Goal: Share content

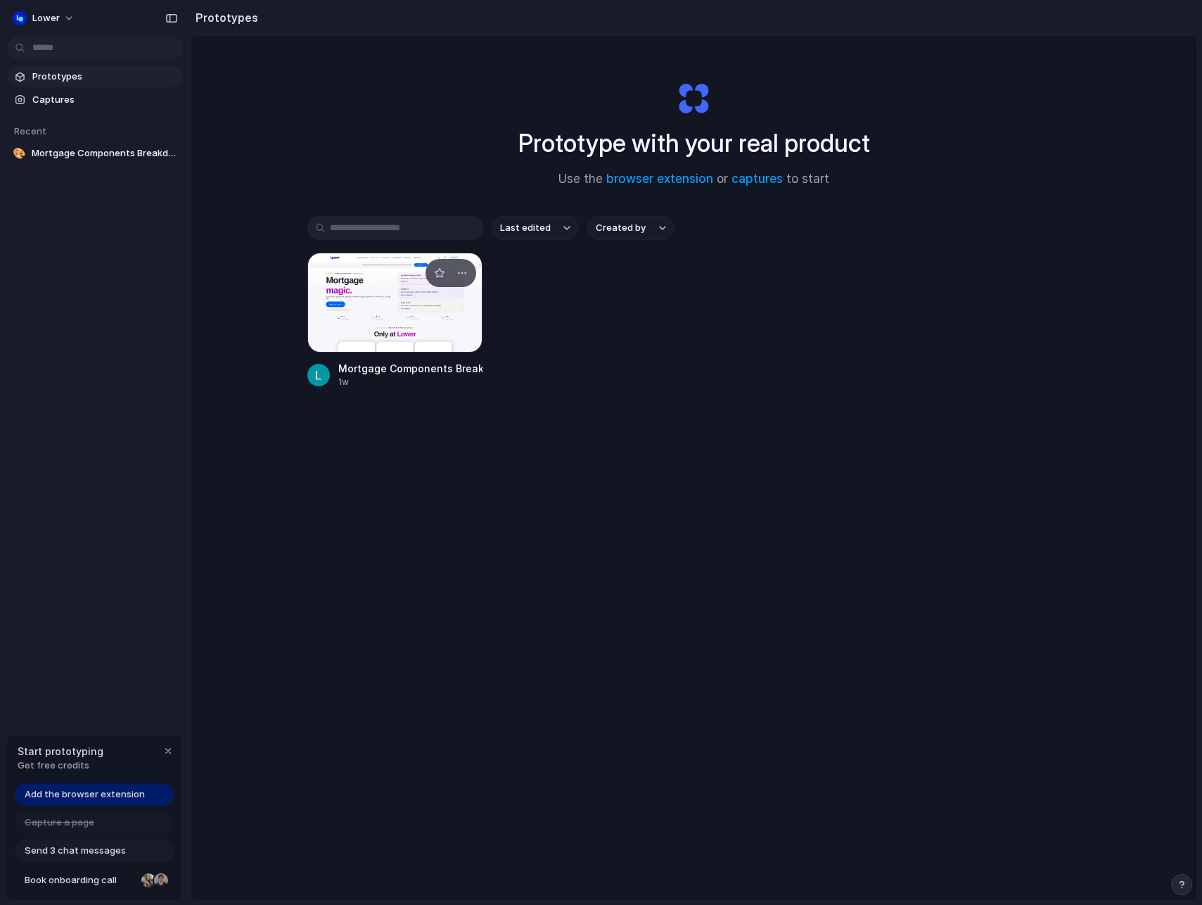
click at [400, 273] on div at bounding box center [395, 303] width 176 height 100
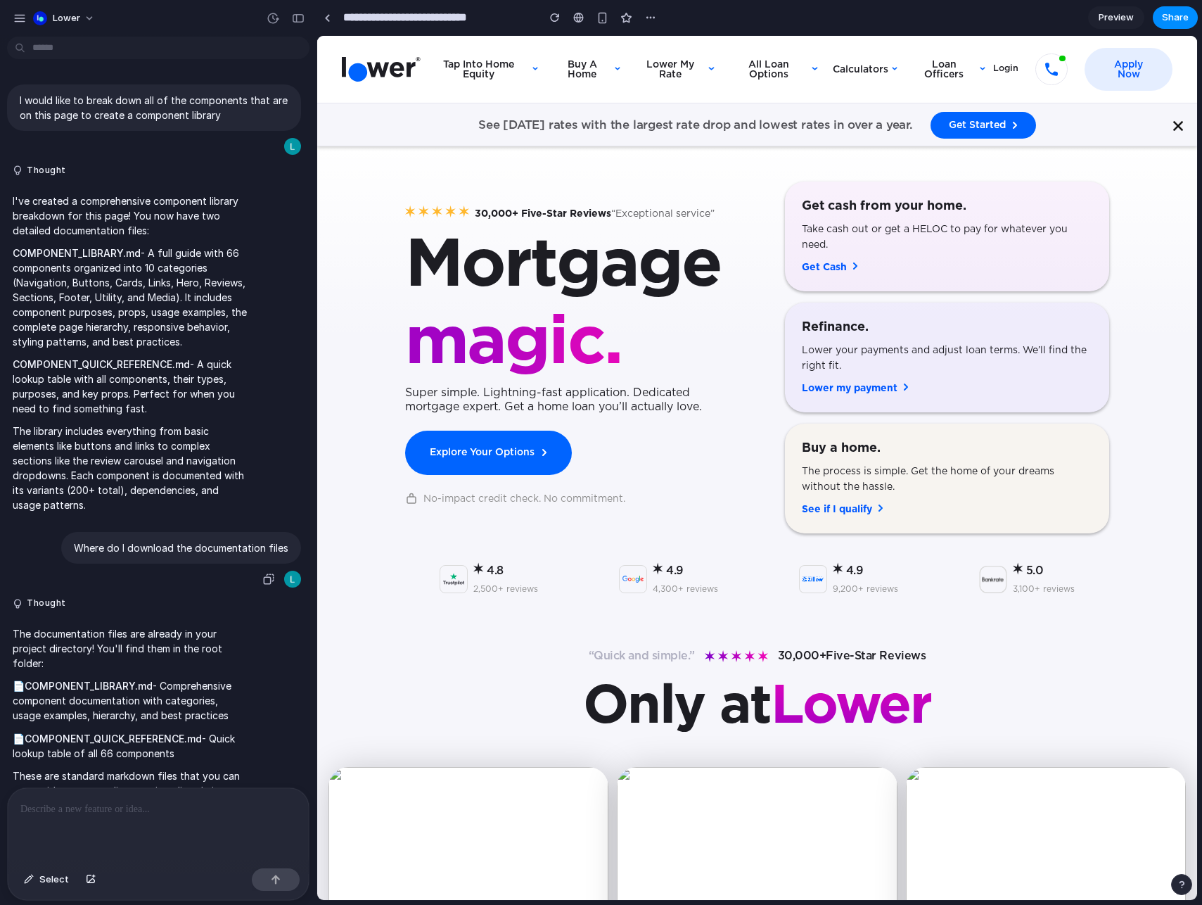
scroll to position [49, 0]
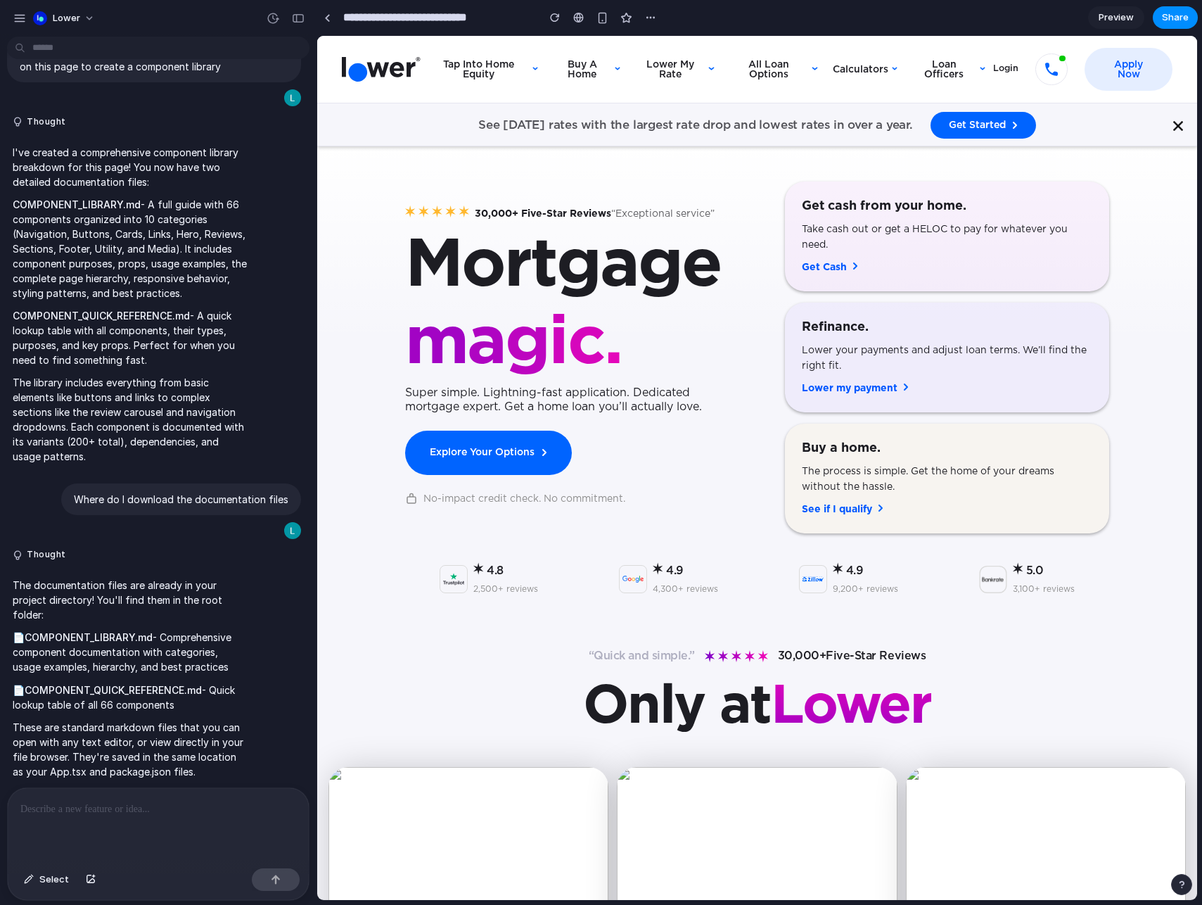
drag, startPoint x: 120, startPoint y: 691, endPoint x: 136, endPoint y: 491, distance: 200.5
click at [120, 691] on strong "COMPONENT_QUICK_REFERENCE.md" at bounding box center [113, 690] width 177 height 12
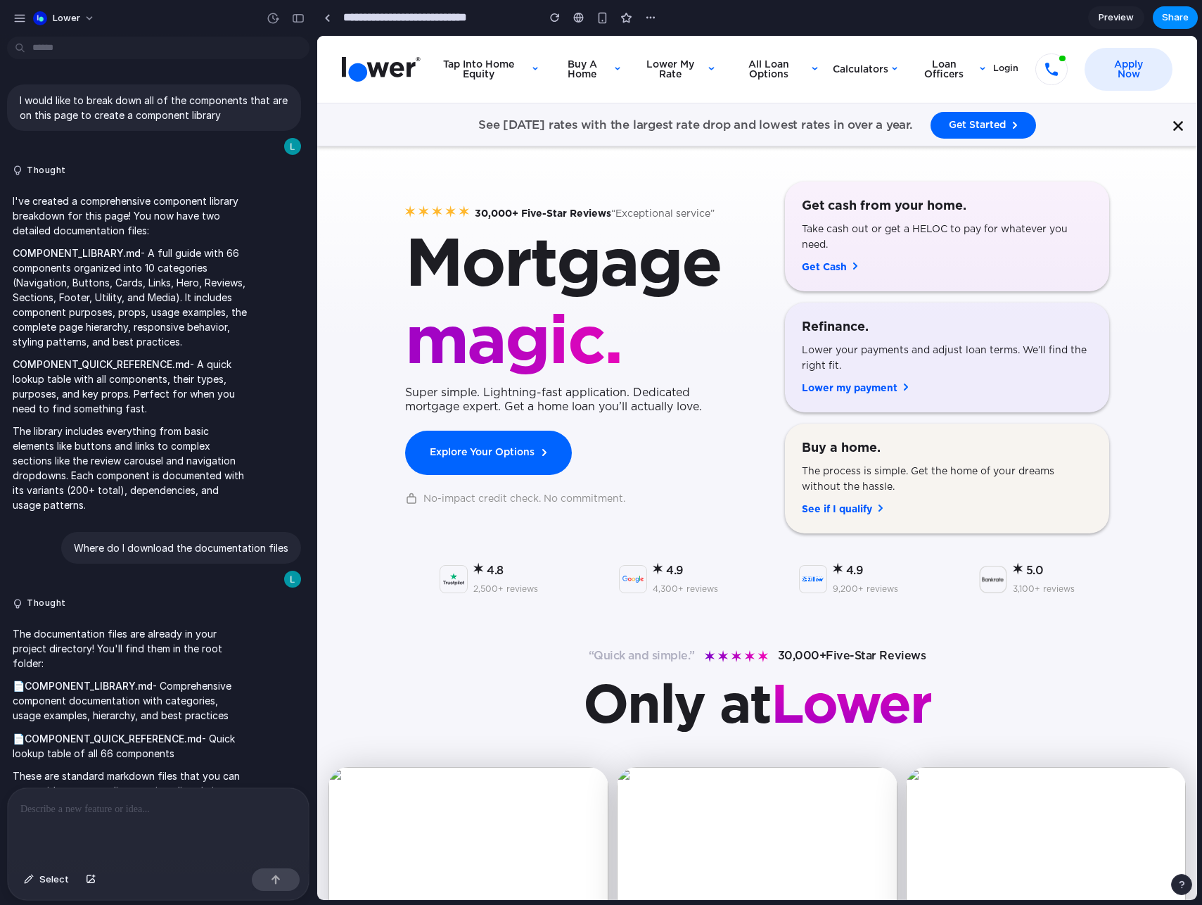
drag, startPoint x: 100, startPoint y: 250, endPoint x: 158, endPoint y: 272, distance: 62.3
click at [100, 250] on strong "COMPONENT_LIBRARY.md" at bounding box center [77, 253] width 128 height 12
click at [170, 281] on p "COMPONENT_LIBRARY.md - A full guide with 66 components organized into 10 catego…" at bounding box center [130, 297] width 235 height 103
click at [148, 126] on div "I would like to break down all of the components that are on this page to creat…" at bounding box center [154, 107] width 294 height 46
click at [149, 146] on div "I would like to break down all of the components that are on this page to creat…" at bounding box center [154, 120] width 294 height 72
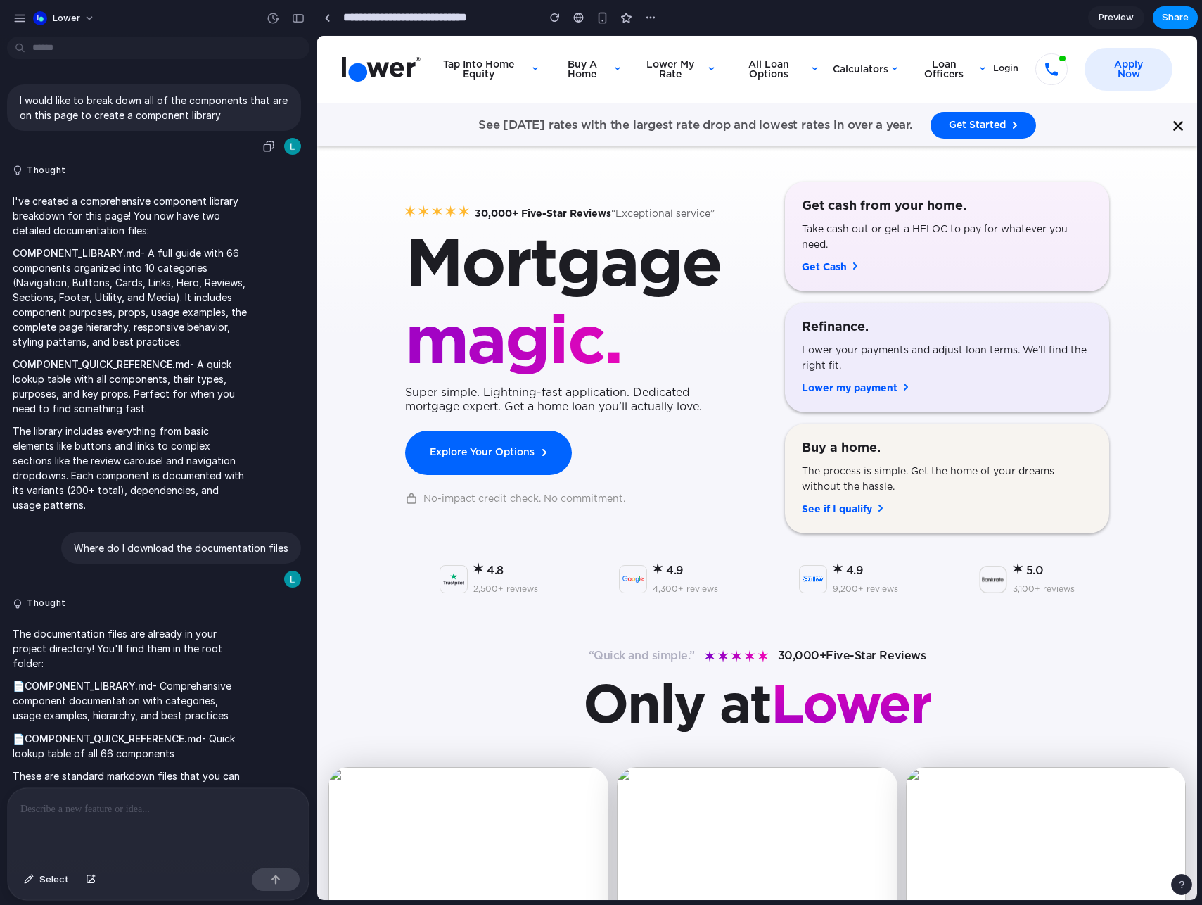
click at [203, 108] on p "I would like to break down all of the components that are on this page to creat…" at bounding box center [154, 108] width 269 height 30
drag, startPoint x: 224, startPoint y: 111, endPoint x: 171, endPoint y: 104, distance: 53.9
click at [171, 104] on p "I would like to break down all of the components that are on this page to creat…" at bounding box center [154, 108] width 269 height 30
click at [35, 176] on button "Thought" at bounding box center [130, 171] width 235 height 12
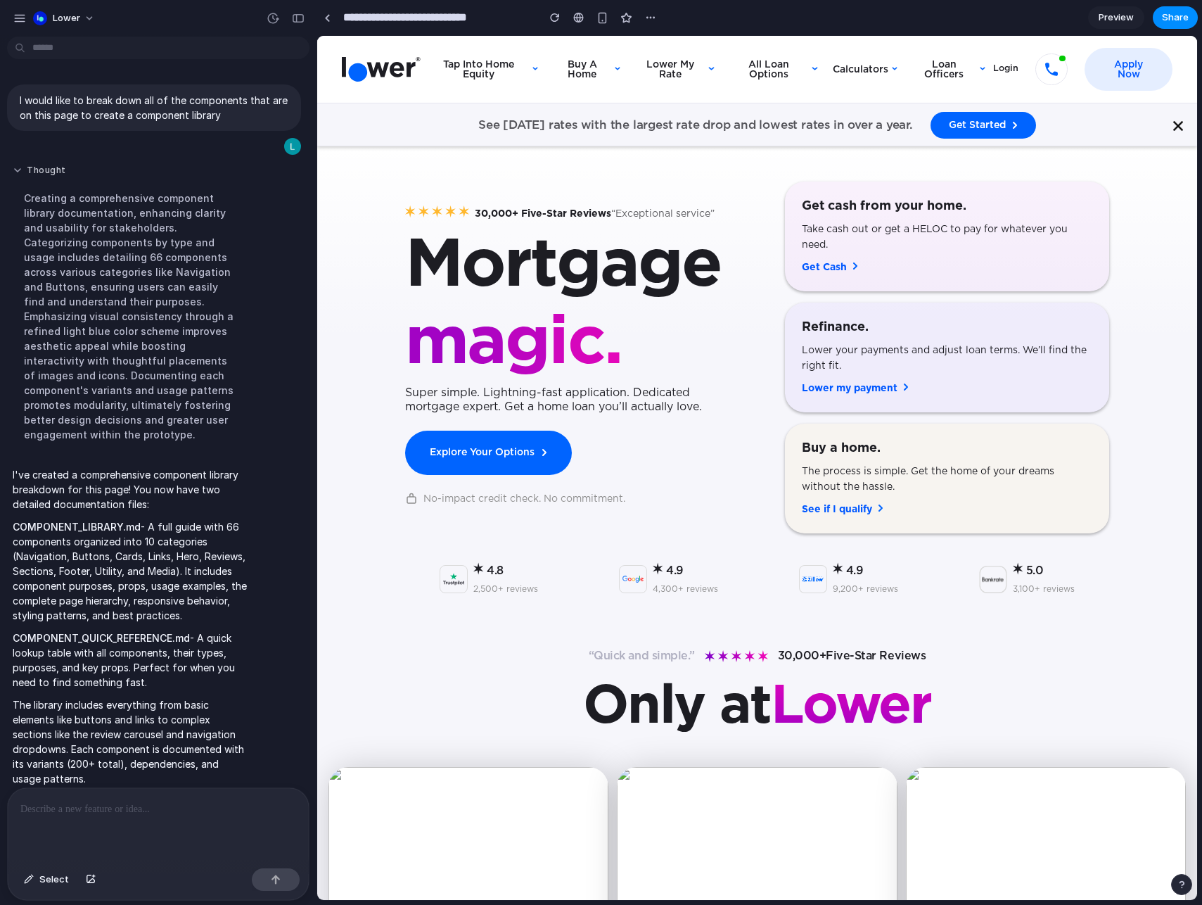
click at [45, 173] on button "Thought" at bounding box center [130, 171] width 235 height 12
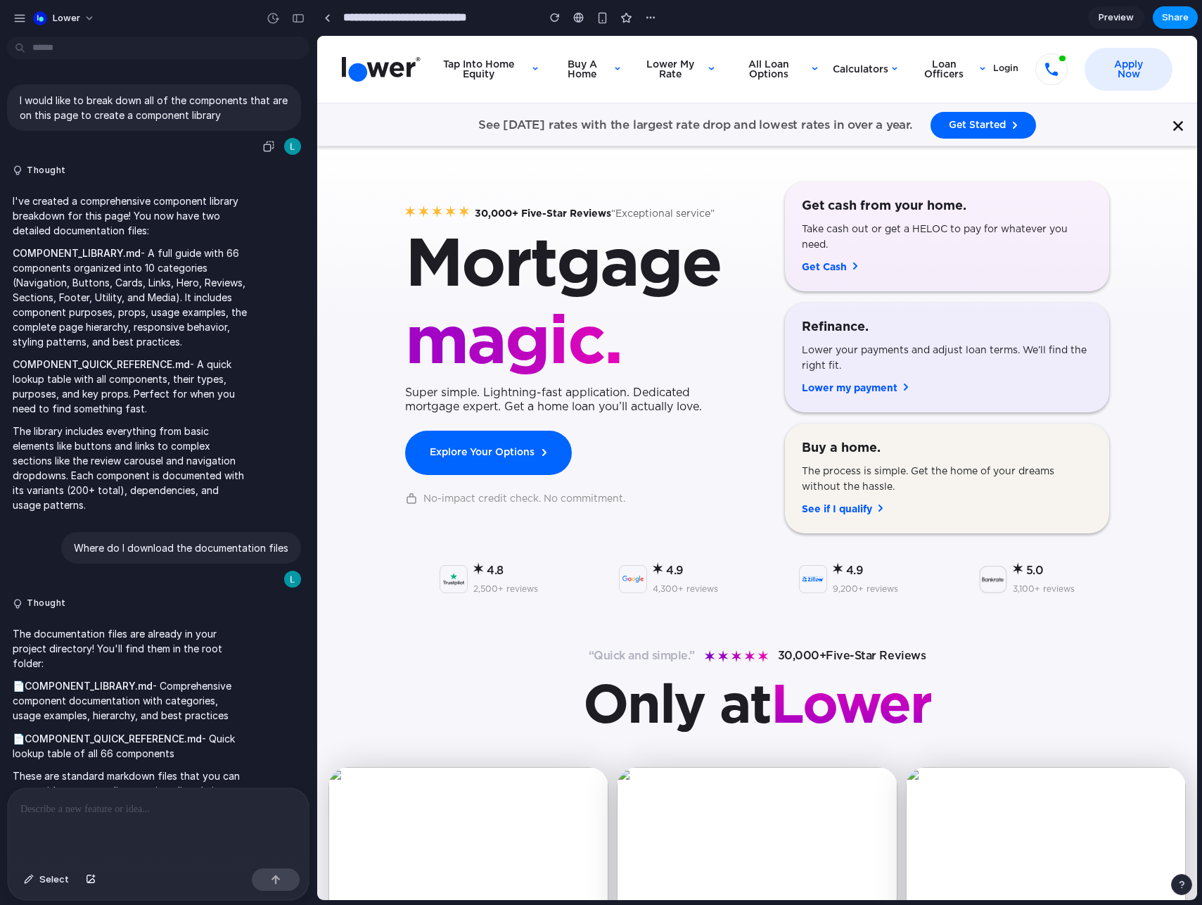
drag, startPoint x: 153, startPoint y: 114, endPoint x: 254, endPoint y: 53, distance: 118.4
click at [155, 112] on p "I would like to break down all of the components that are on this page to creat…" at bounding box center [154, 108] width 269 height 30
click at [132, 263] on p "COMPONENT_LIBRARY.md - A full guide with 66 components organized into 10 catego…" at bounding box center [130, 297] width 235 height 103
click at [271, 20] on div "button" at bounding box center [273, 18] width 13 height 13
click at [164, 167] on span "[DATE]" at bounding box center [155, 171] width 101 height 13
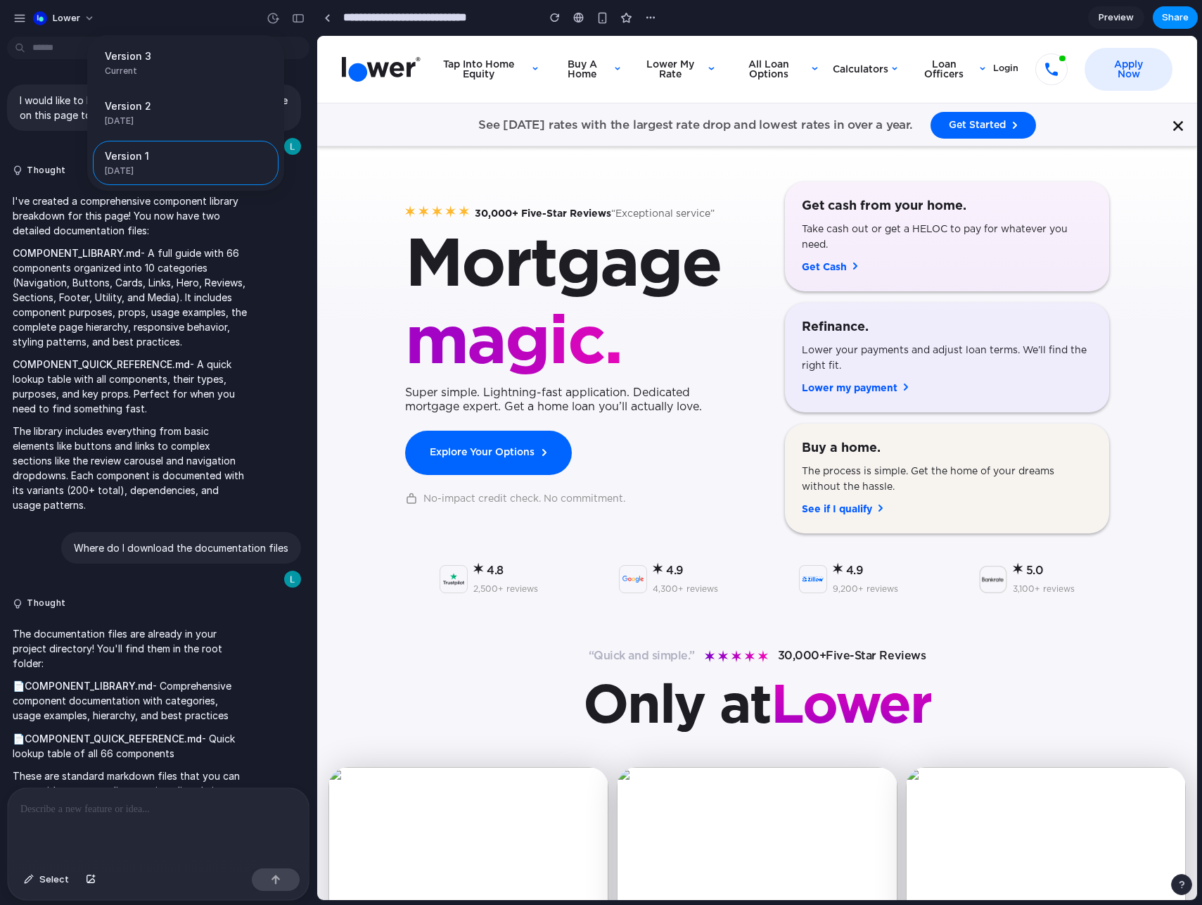
click at [22, 180] on div "Version 3 Current Version 2 [DATE] Restore Version 1 [DATE] Restore" at bounding box center [601, 452] width 1202 height 905
click at [79, 13] on span "Lower" at bounding box center [66, 18] width 27 height 14
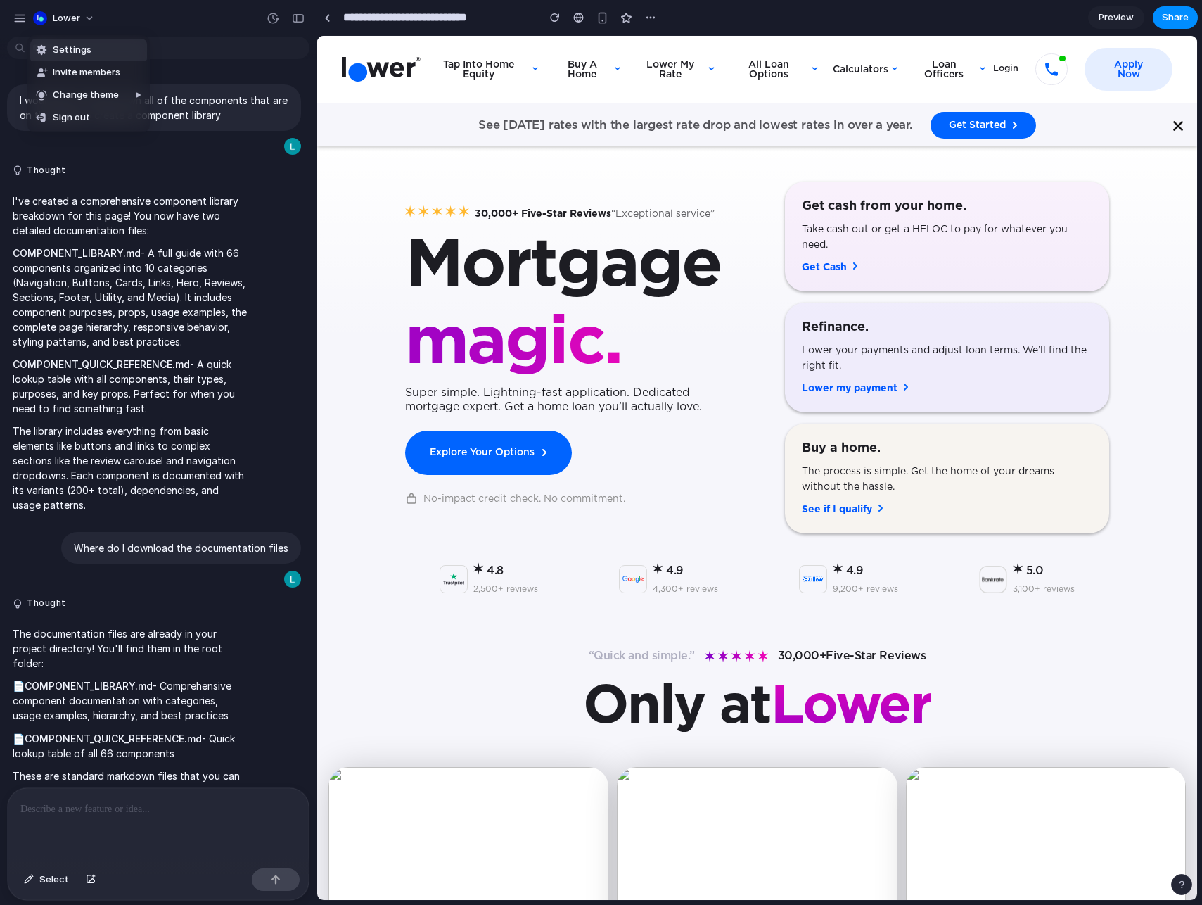
click at [84, 44] on span "Settings" at bounding box center [72, 50] width 39 height 14
click at [644, 16] on button "button" at bounding box center [650, 17] width 21 height 21
drag, startPoint x: 527, startPoint y: 106, endPoint x: 556, endPoint y: 63, distance: 51.1
click at [527, 103] on div "Duplicate Delete" at bounding box center [601, 452] width 1202 height 905
click at [1181, 13] on span "Share" at bounding box center [1175, 18] width 27 height 14
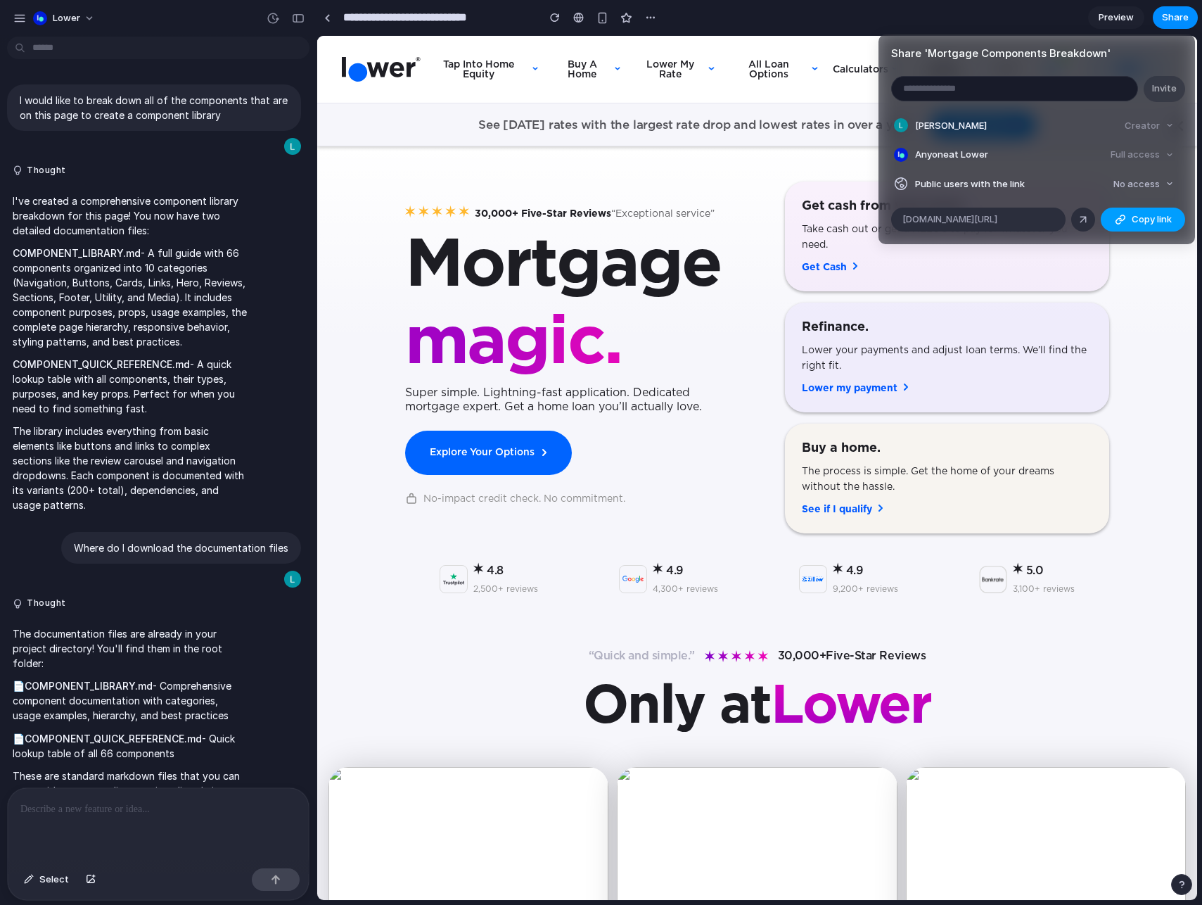
click at [1121, 218] on div "button" at bounding box center [1120, 219] width 11 height 11
click at [1129, 189] on span "No access" at bounding box center [1137, 184] width 46 height 14
click at [1125, 232] on span "Full access" at bounding box center [1124, 236] width 49 height 14
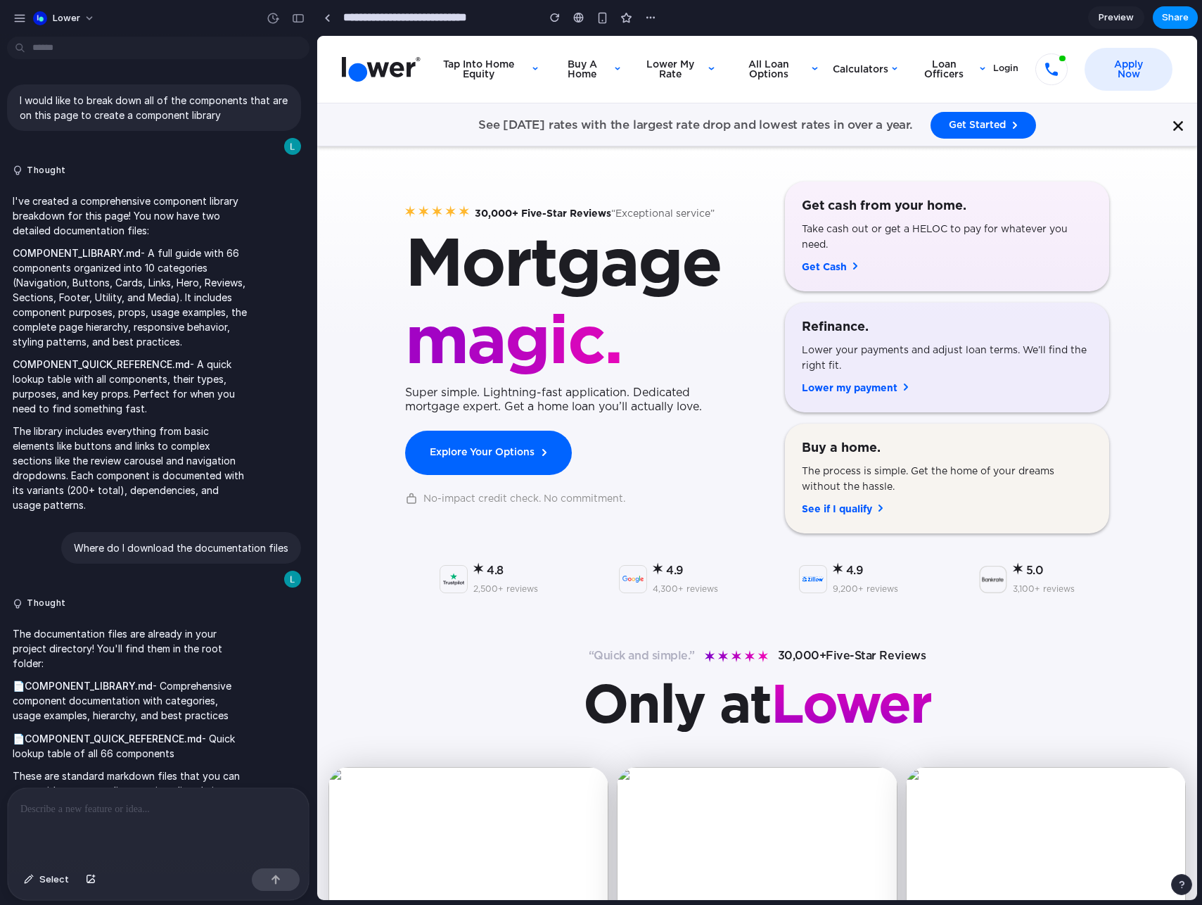
click at [779, 255] on div "Share ' Mortgage Components Breakdown ' Invite [PERSON_NAME] Creator Anyone at …" at bounding box center [601, 452] width 1202 height 905
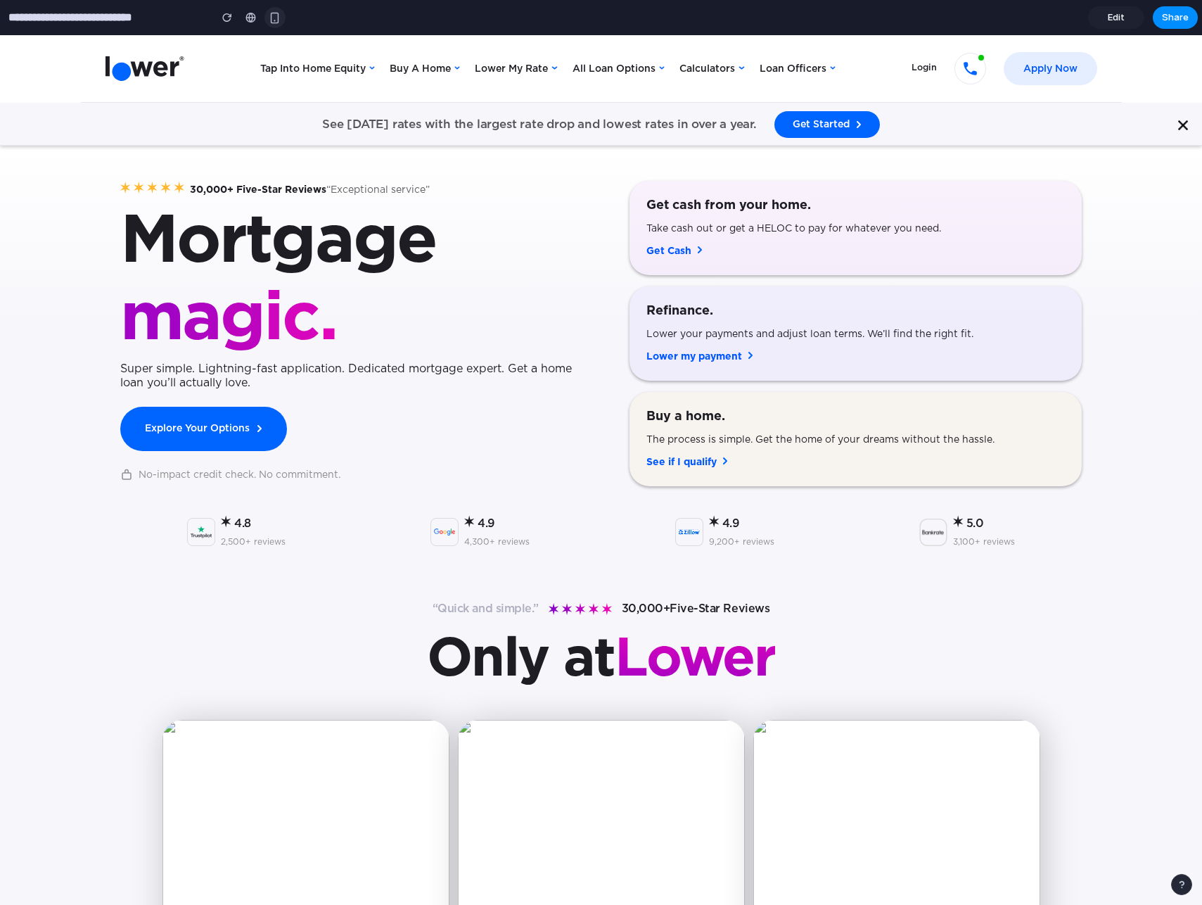
drag, startPoint x: 168, startPoint y: 18, endPoint x: 270, endPoint y: 23, distance: 102.1
click at [168, 18] on input "**********" at bounding box center [106, 17] width 200 height 25
click at [1121, 20] on span "Edit" at bounding box center [1116, 18] width 17 height 14
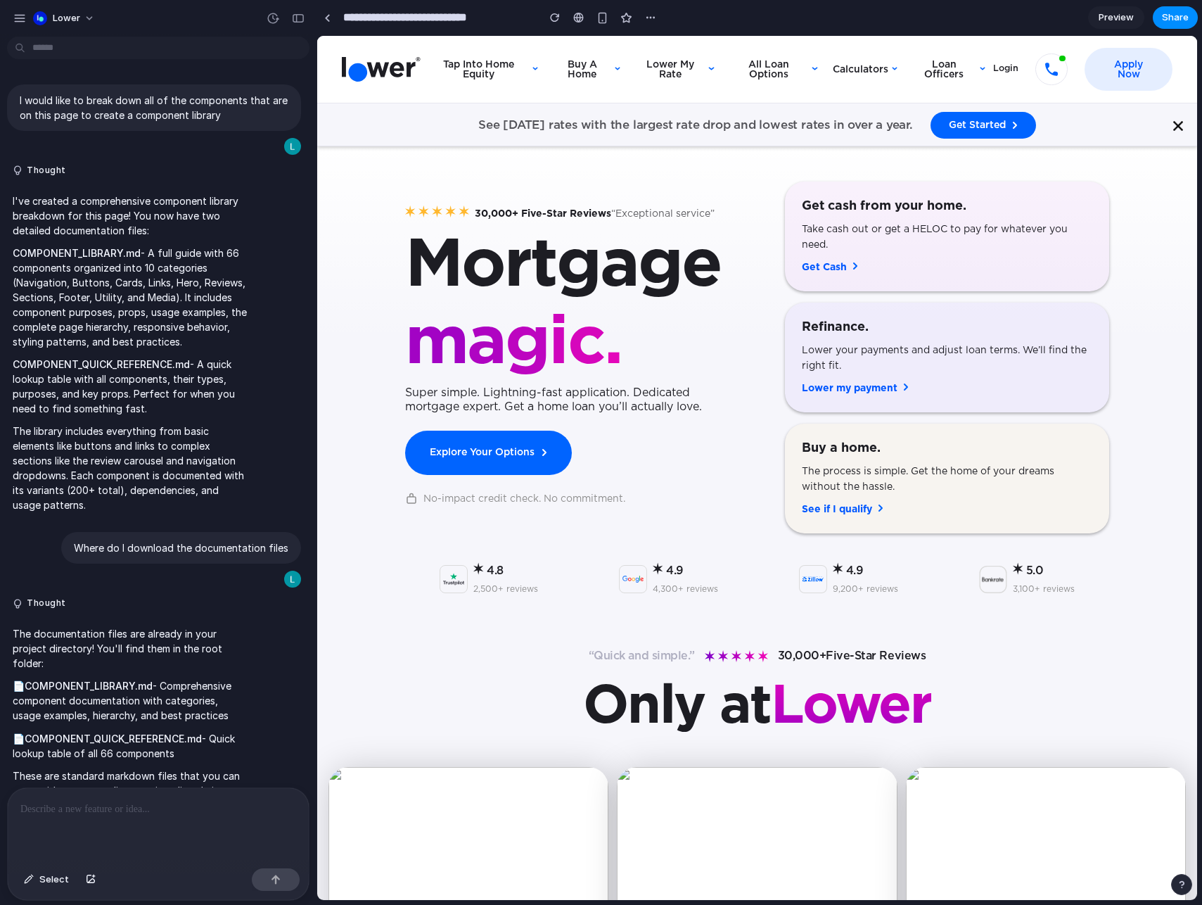
click at [194, 395] on p "COMPONENT_QUICK_REFERENCE.md - A quick lookup table with all components, their …" at bounding box center [130, 386] width 235 height 59
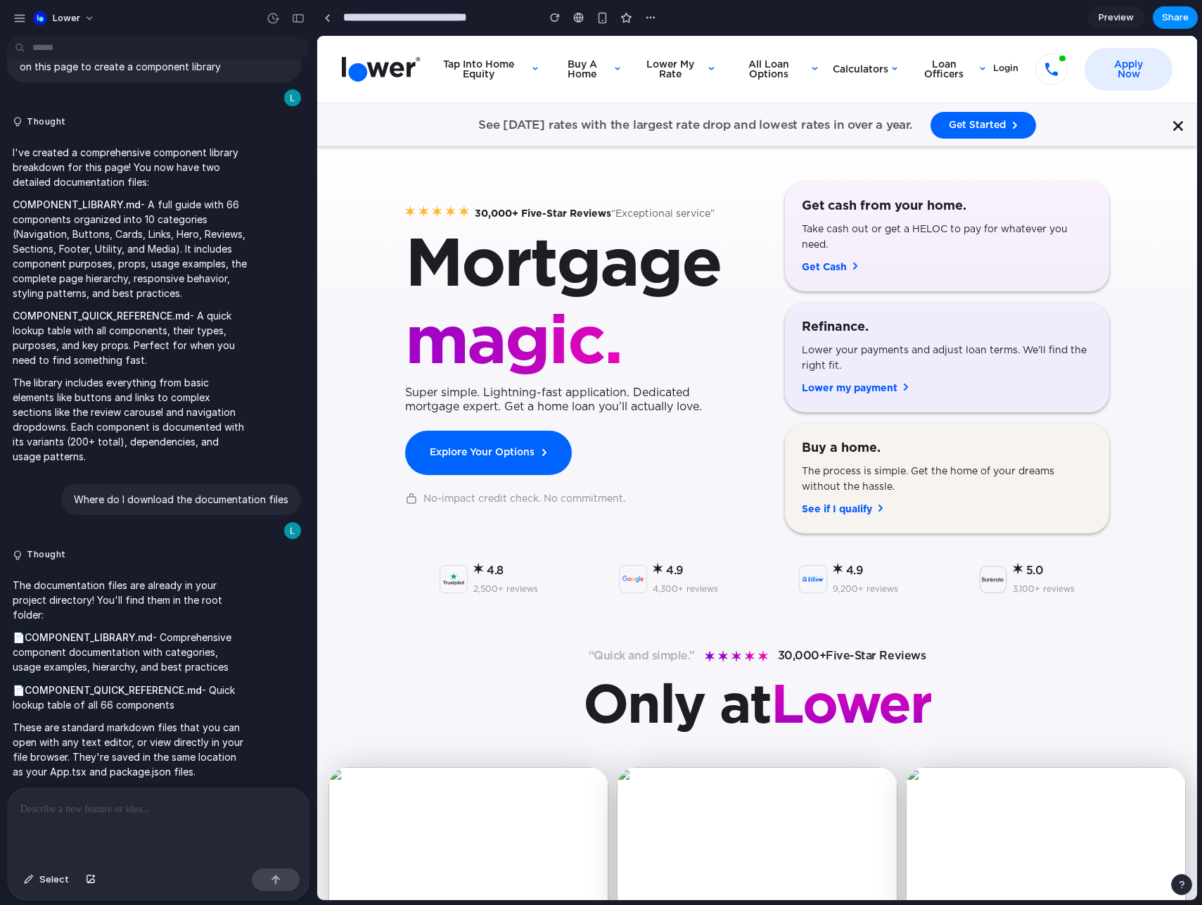
drag, startPoint x: 141, startPoint y: 603, endPoint x: 134, endPoint y: 607, distance: 7.6
click at [141, 603] on p "The documentation files are already in your project directory! You'll find them…" at bounding box center [130, 600] width 235 height 44
click at [98, 637] on strong "COMPONENT_LIBRARY.md" at bounding box center [89, 637] width 128 height 12
click at [157, 241] on p "COMPONENT_LIBRARY.md - A full guide with 66 components organized into 10 catego…" at bounding box center [130, 248] width 235 height 103
click at [647, 16] on div "button" at bounding box center [650, 17] width 11 height 11
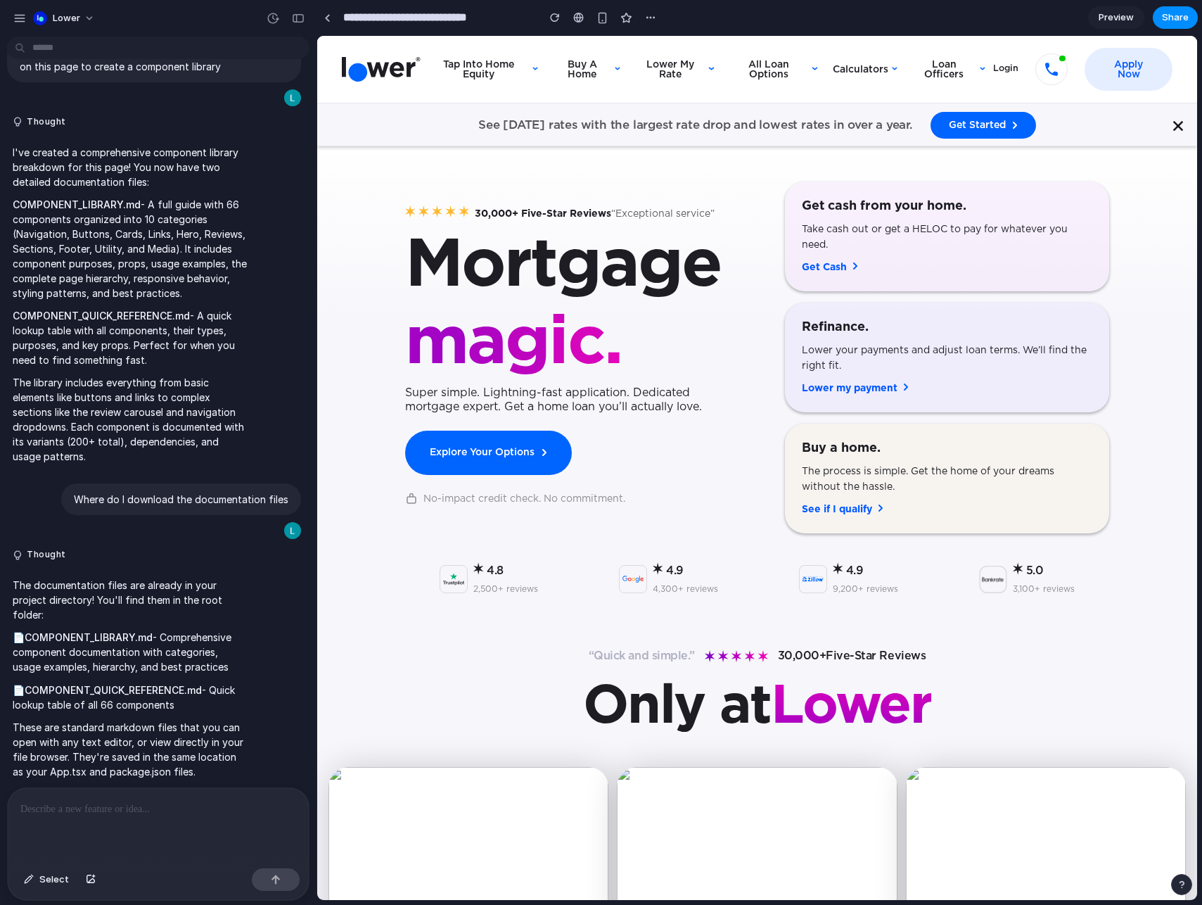
drag, startPoint x: 651, startPoint y: 15, endPoint x: 488, endPoint y: 21, distance: 162.6
click at [651, 15] on div "Duplicate Delete" at bounding box center [601, 452] width 1202 height 905
drag, startPoint x: 326, startPoint y: 20, endPoint x: 287, endPoint y: 22, distance: 39.4
click at [326, 20] on div at bounding box center [327, 18] width 6 height 8
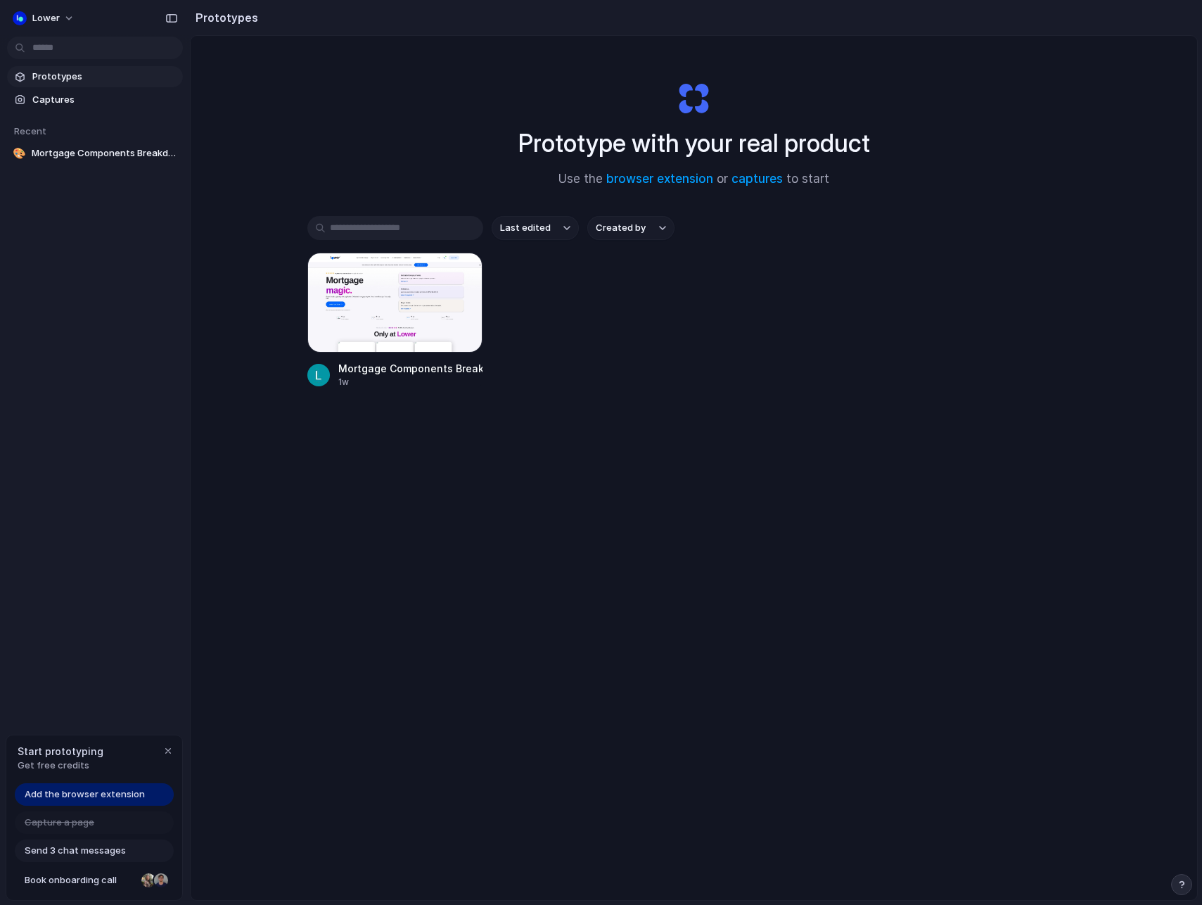
click at [320, 146] on div "Prototype with your real product Use the browser extension or captures to start…" at bounding box center [694, 505] width 1007 height 938
